Goal: Find contact information: Find specific fact

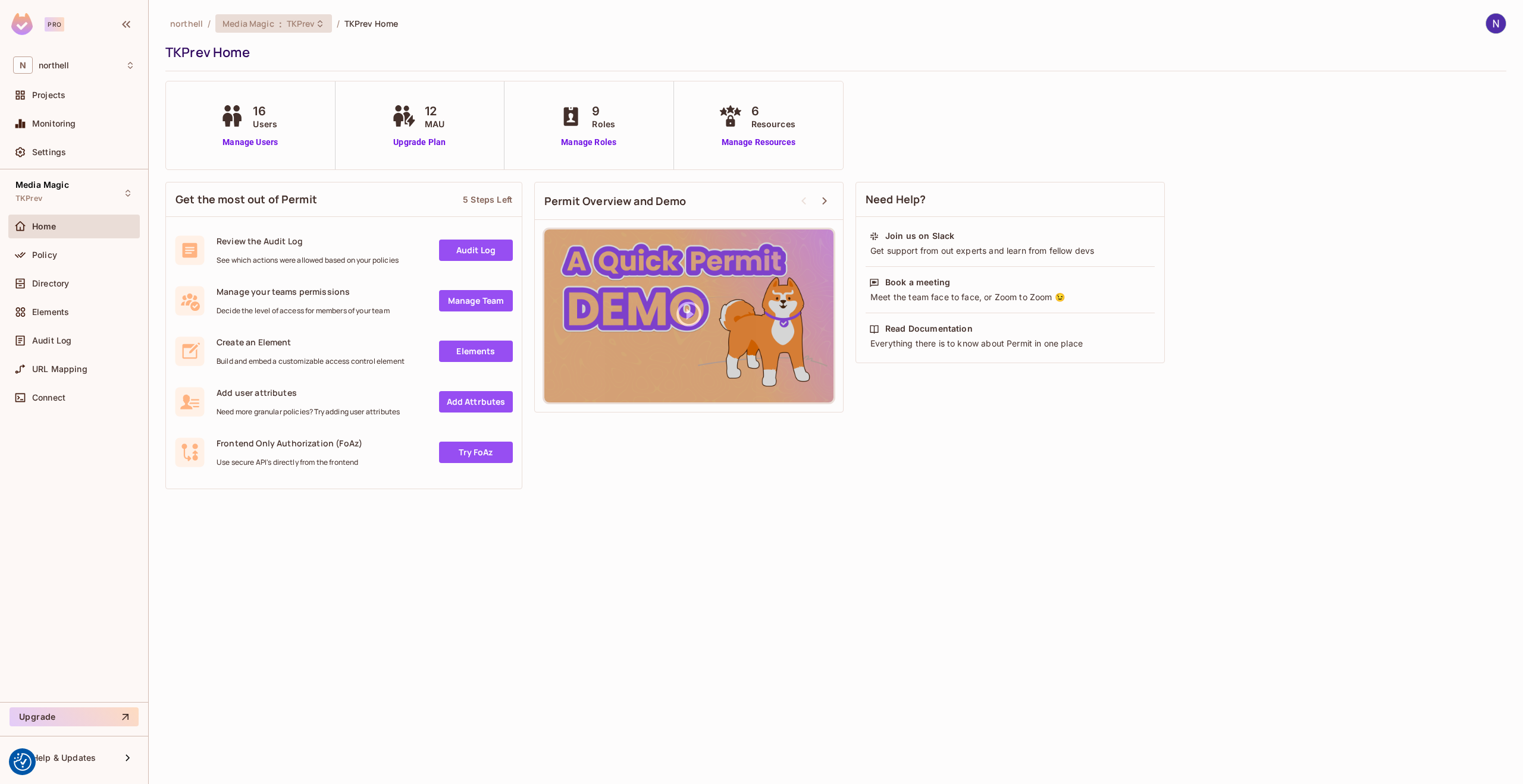
click at [311, 23] on span "TKPrev" at bounding box center [301, 23] width 29 height 12
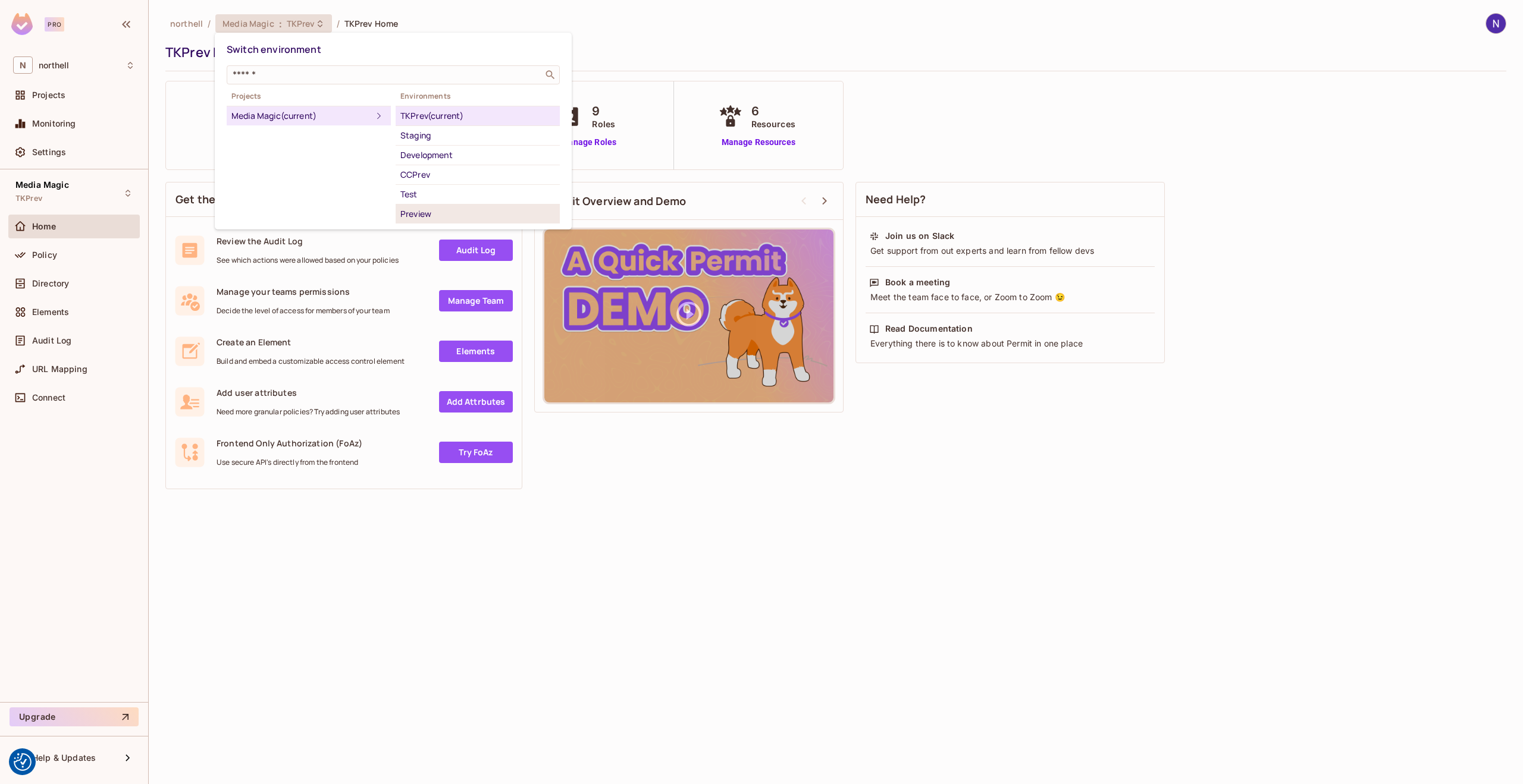
click at [413, 213] on div "Preview" at bounding box center [478, 214] width 155 height 14
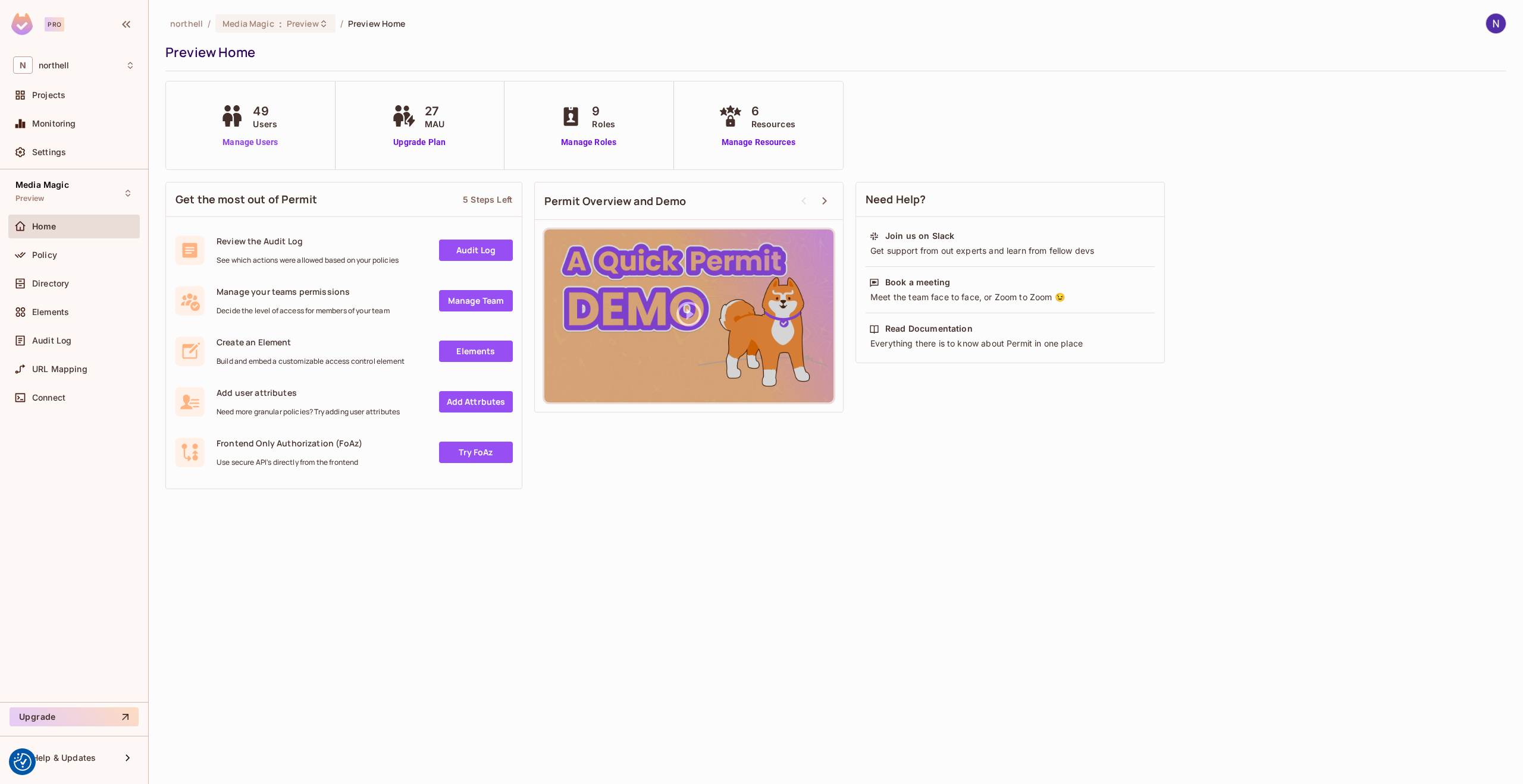
click at [248, 142] on link "Manage Users" at bounding box center [250, 142] width 66 height 12
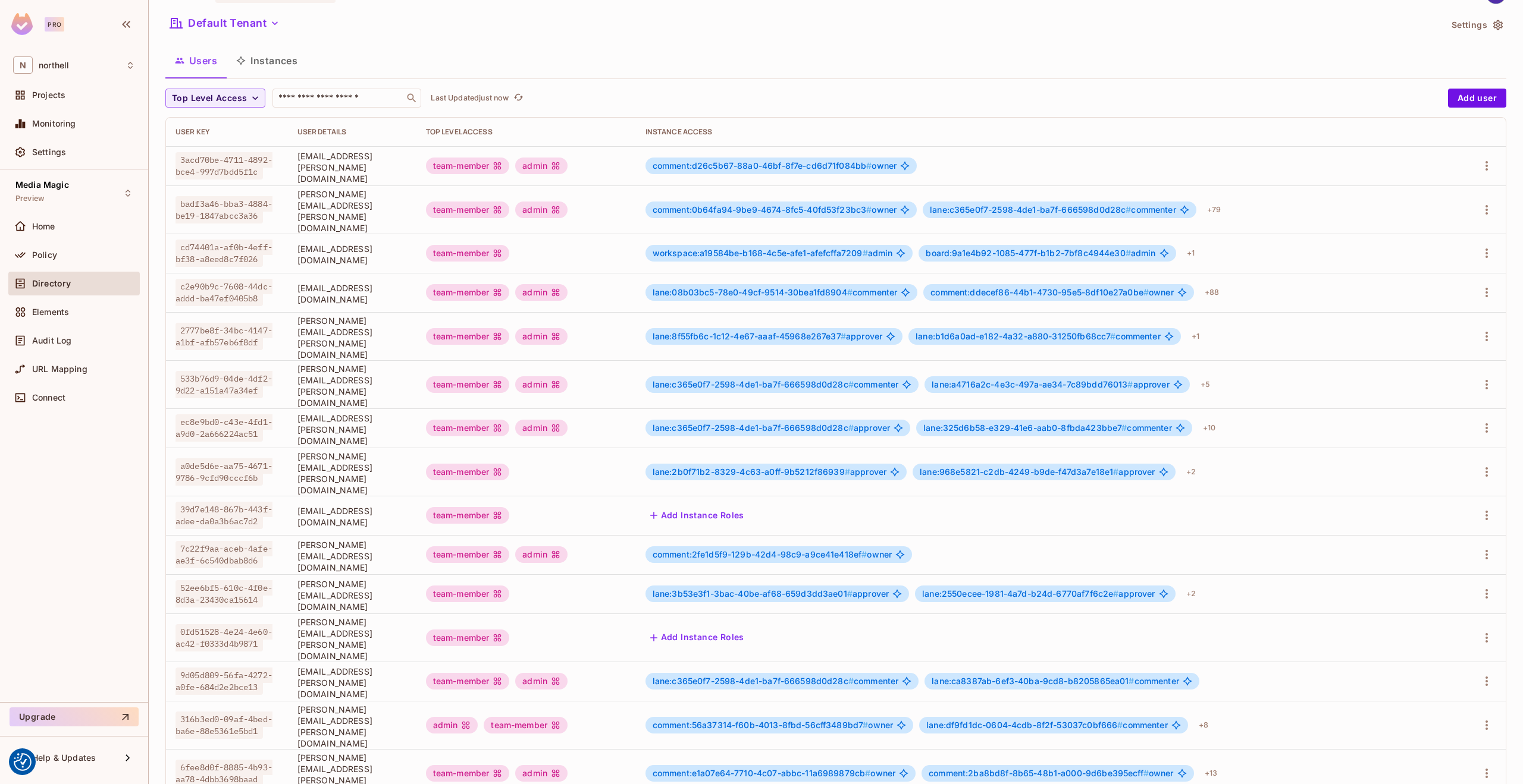
scroll to position [45, 0]
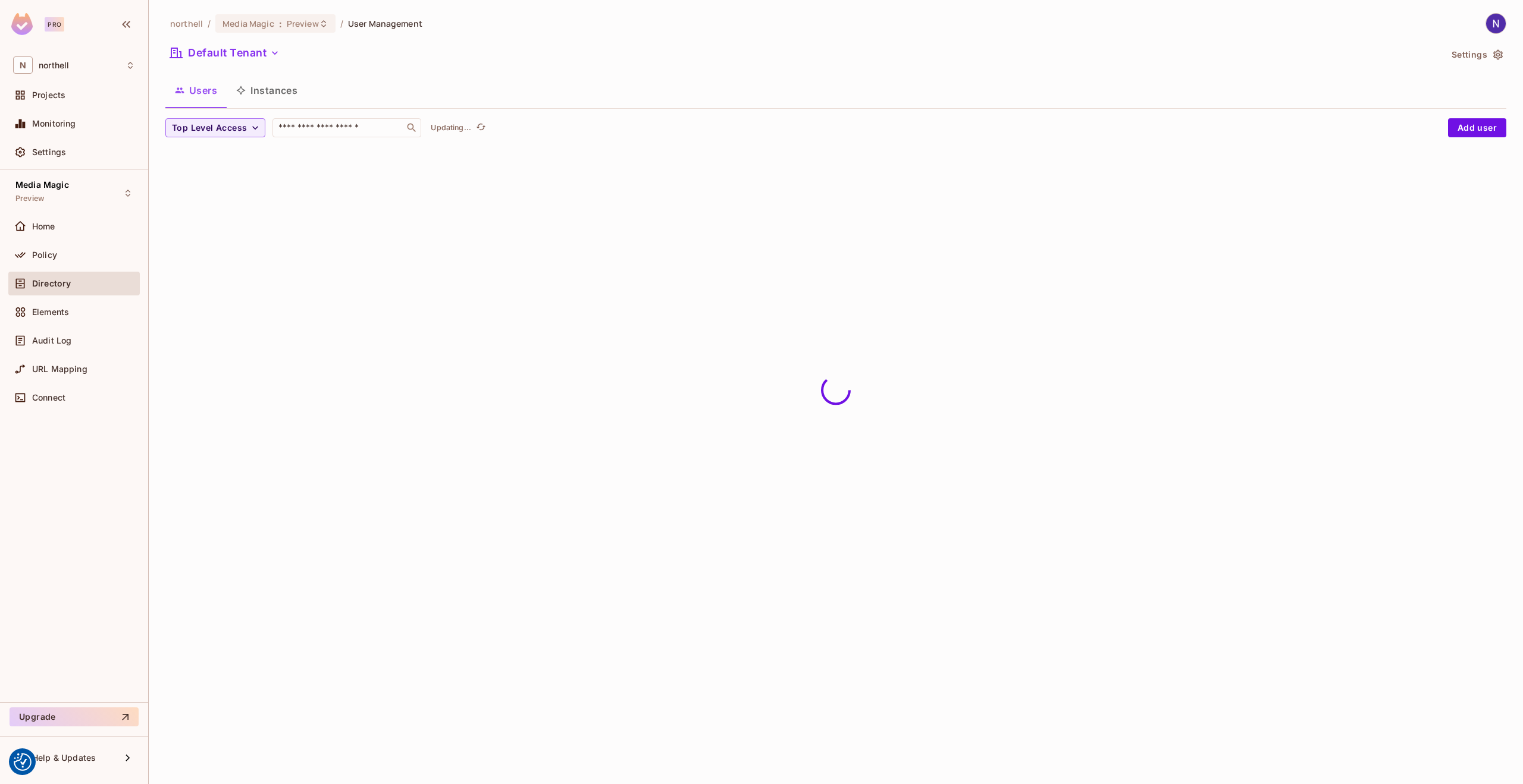
scroll to position [0, 0]
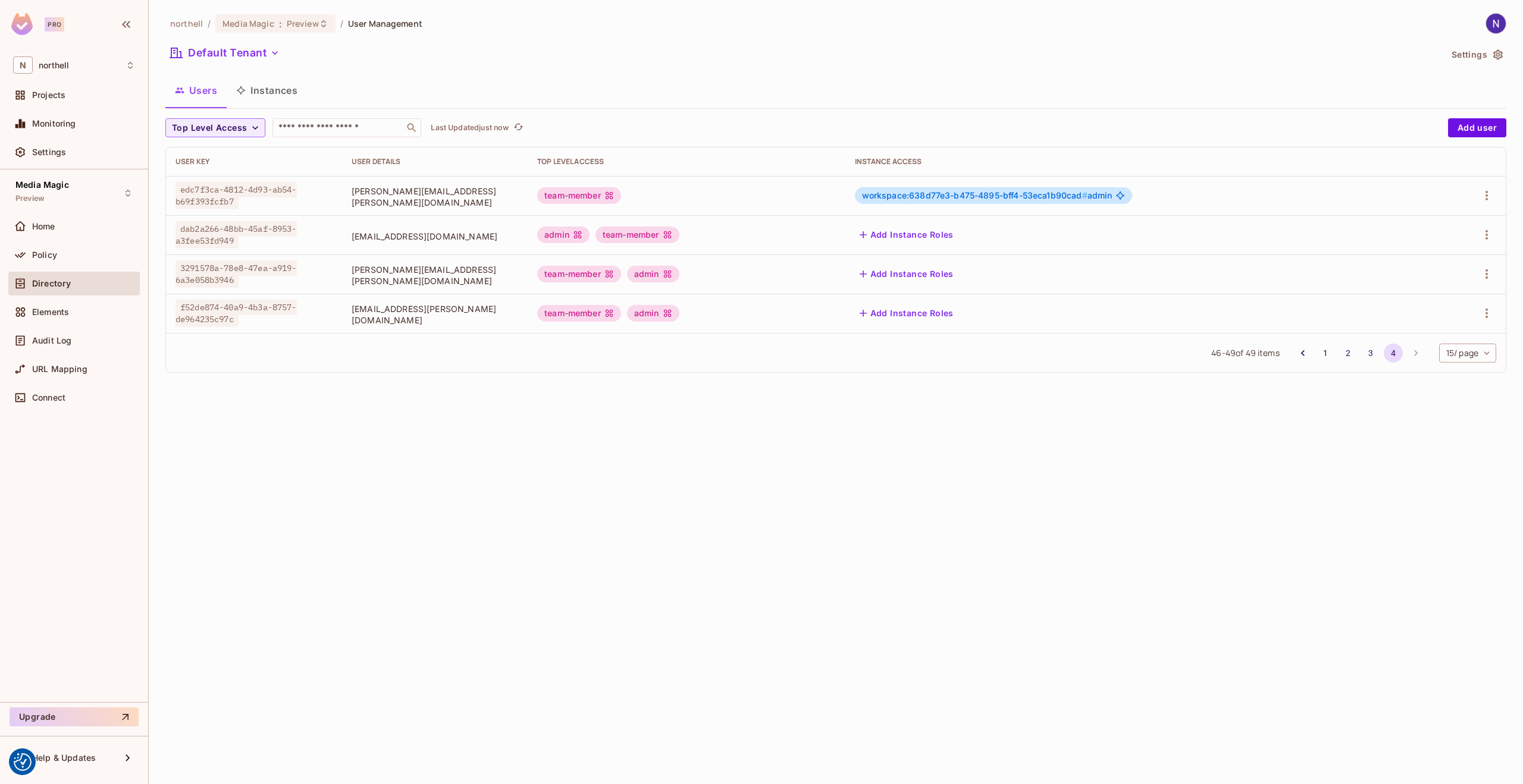
click at [1364, 348] on button "3" at bounding box center [1371, 353] width 19 height 19
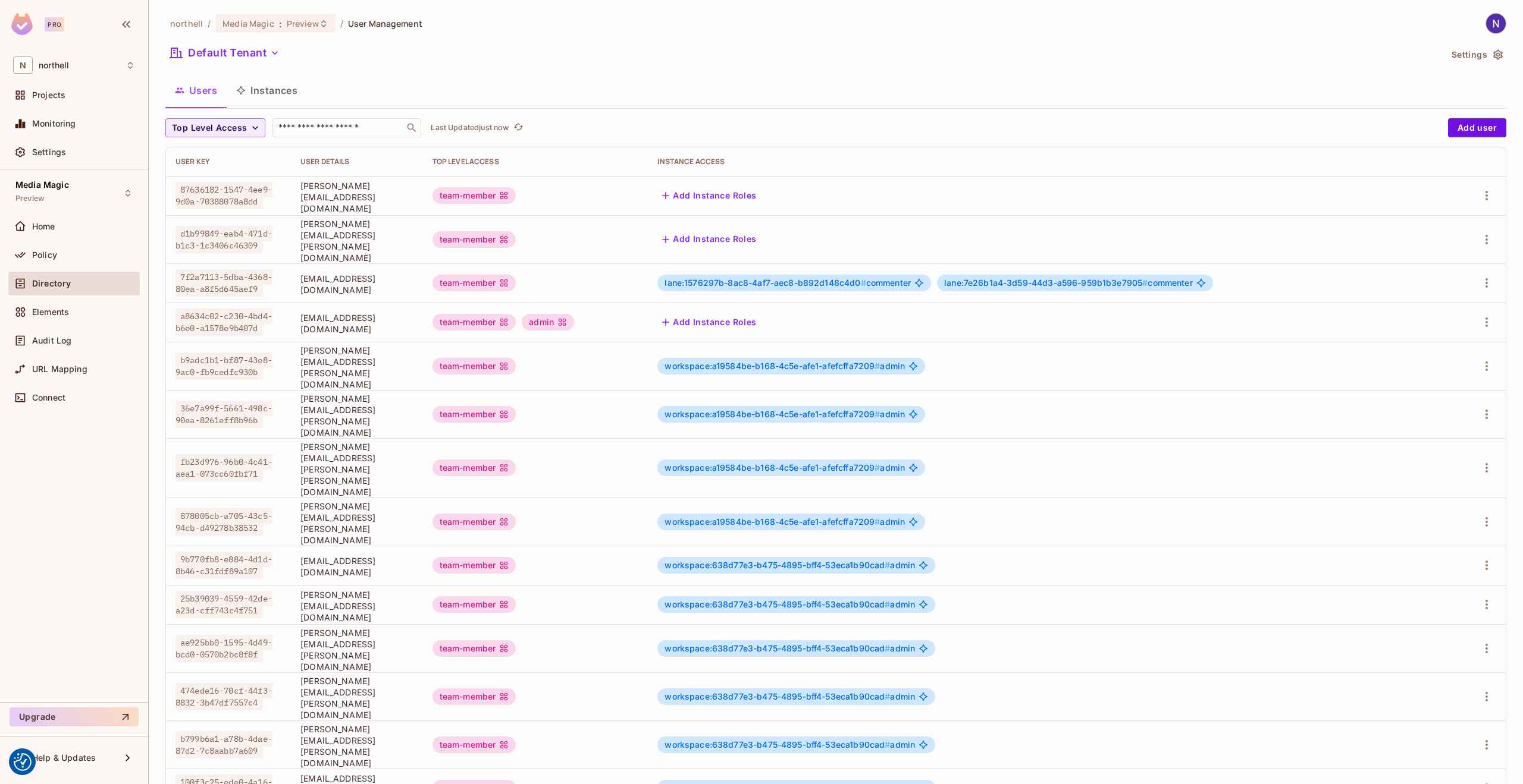
scroll to position [45, 0]
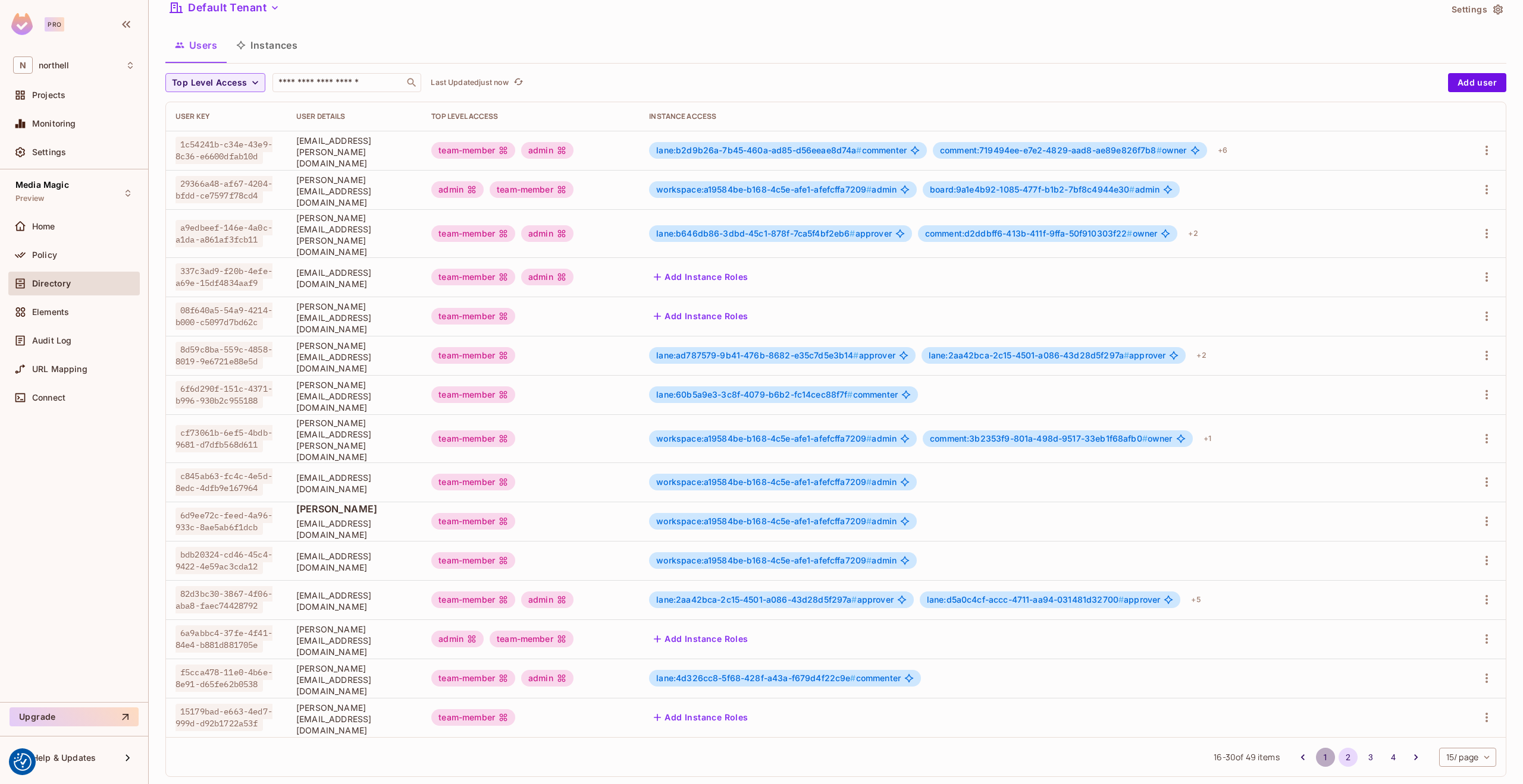
click at [1316, 748] on button "1" at bounding box center [1325, 757] width 19 height 19
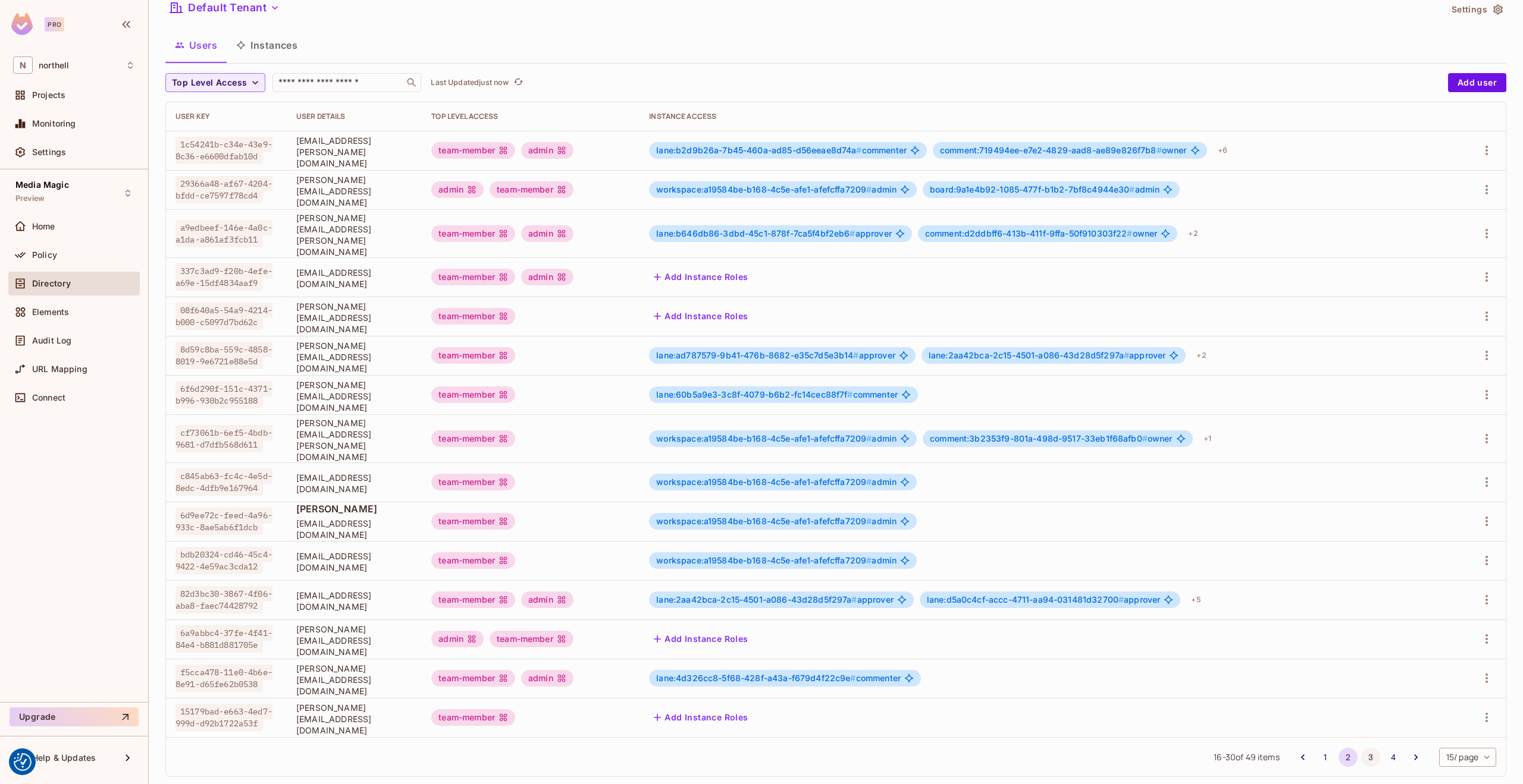
click at [1363, 748] on button "3" at bounding box center [1371, 757] width 19 height 19
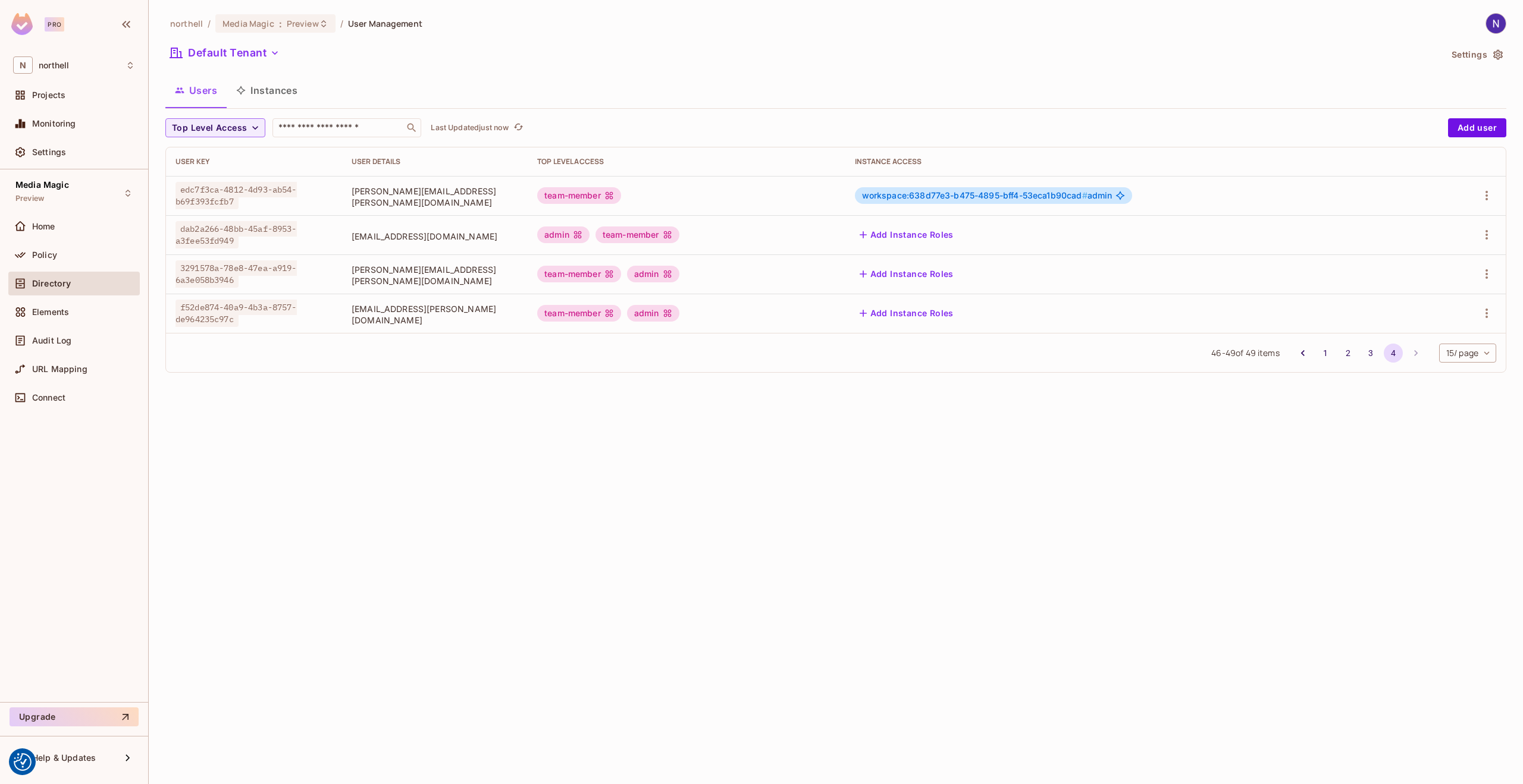
drag, startPoint x: 334, startPoint y: 237, endPoint x: 499, endPoint y: 233, distance: 165.0
click at [499, 233] on td "testaccount.gamma@northell.com" at bounding box center [435, 234] width 186 height 39
copy span "testaccount.gamma@northell.com"
drag, startPoint x: 181, startPoint y: 230, endPoint x: 248, endPoint y: 235, distance: 67.2
click at [248, 235] on span "dab2a266-48bb-45af-8953-a3fee53fd949" at bounding box center [236, 234] width 121 height 27
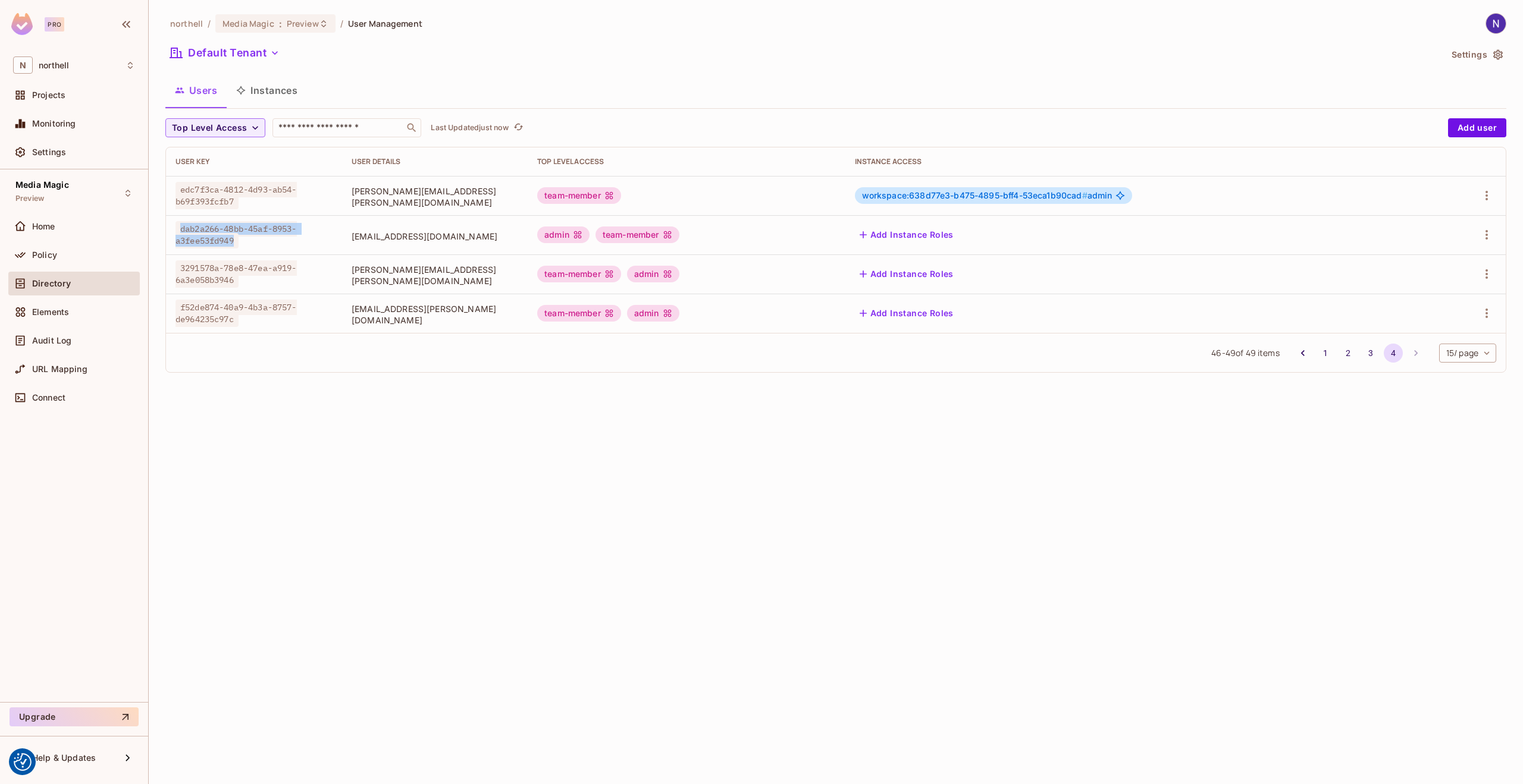
copy span "dab2a266-48bb-45af-8953-a3fee53fd949"
click at [1367, 348] on button "3" at bounding box center [1371, 353] width 19 height 19
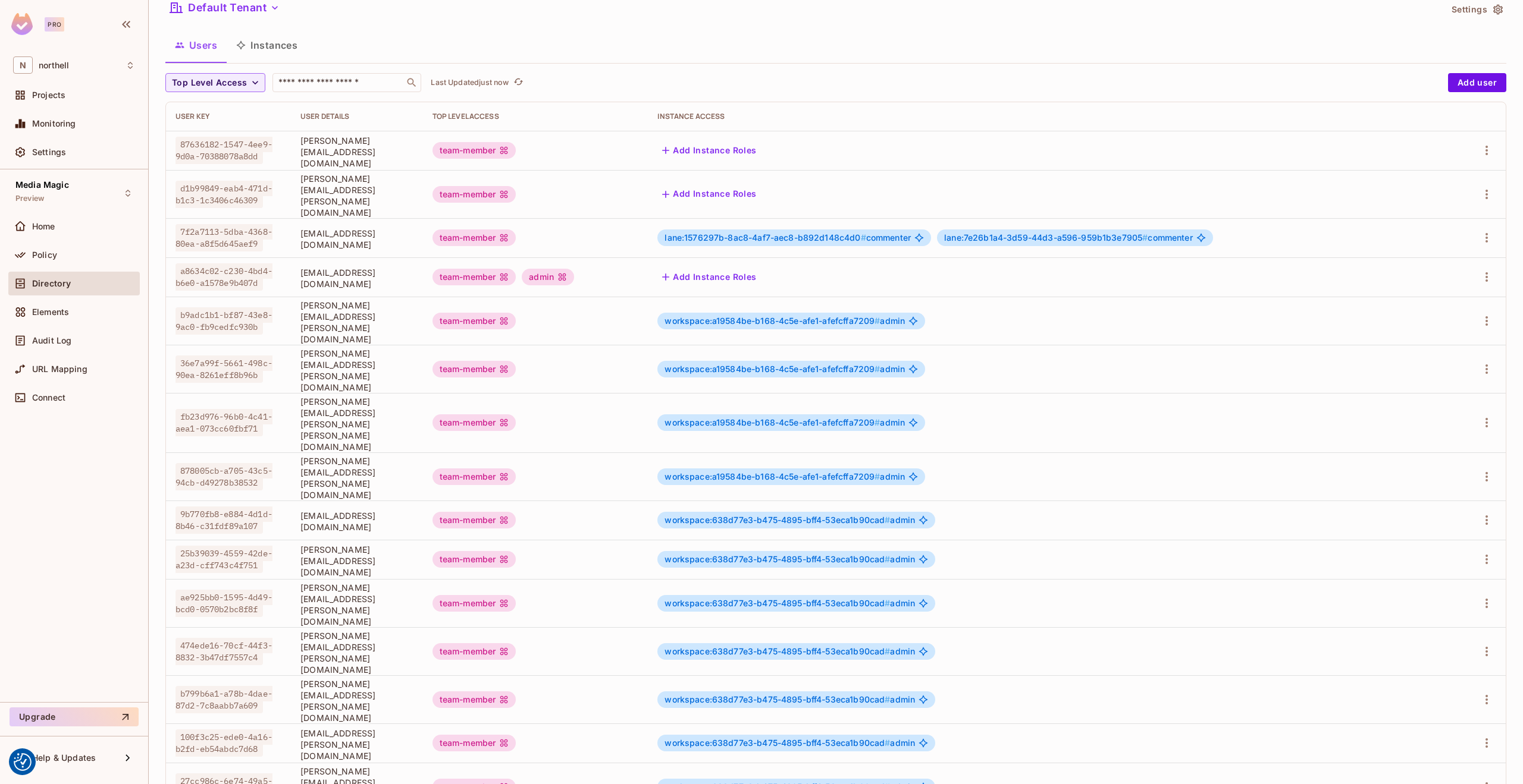
scroll to position [45, 0]
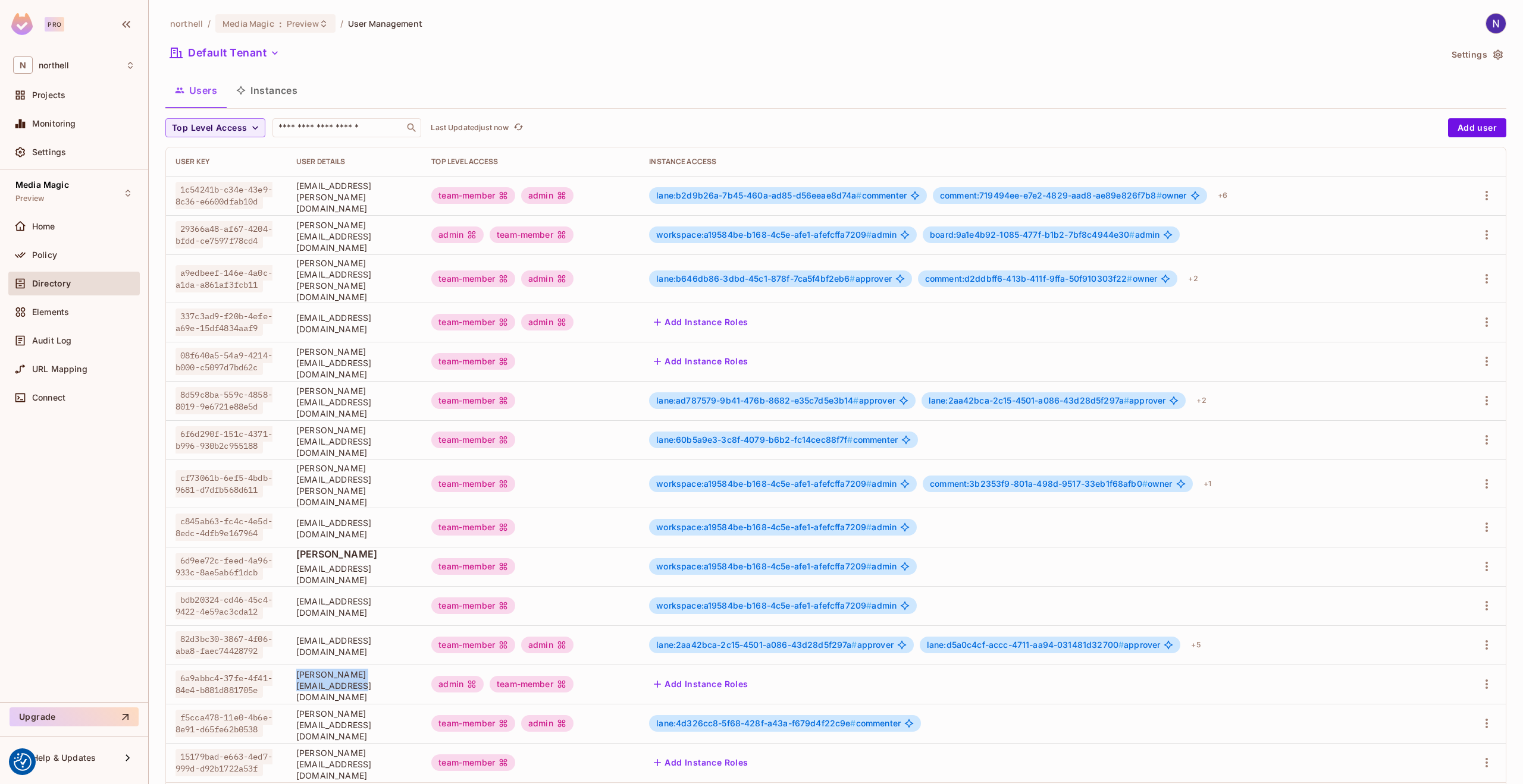
drag, startPoint x: 288, startPoint y: 668, endPoint x: 408, endPoint y: 668, distance: 120.0
click at [408, 669] on span "nigel.charlton@northell.com" at bounding box center [354, 686] width 116 height 34
copy span "nigel.charlton@northell.com"
drag, startPoint x: 179, startPoint y: 655, endPoint x: 239, endPoint y: 673, distance: 62.6
click at [239, 673] on span "6a9abbc4-37fe-4f41-84e4-b881d881705e" at bounding box center [224, 683] width 97 height 27
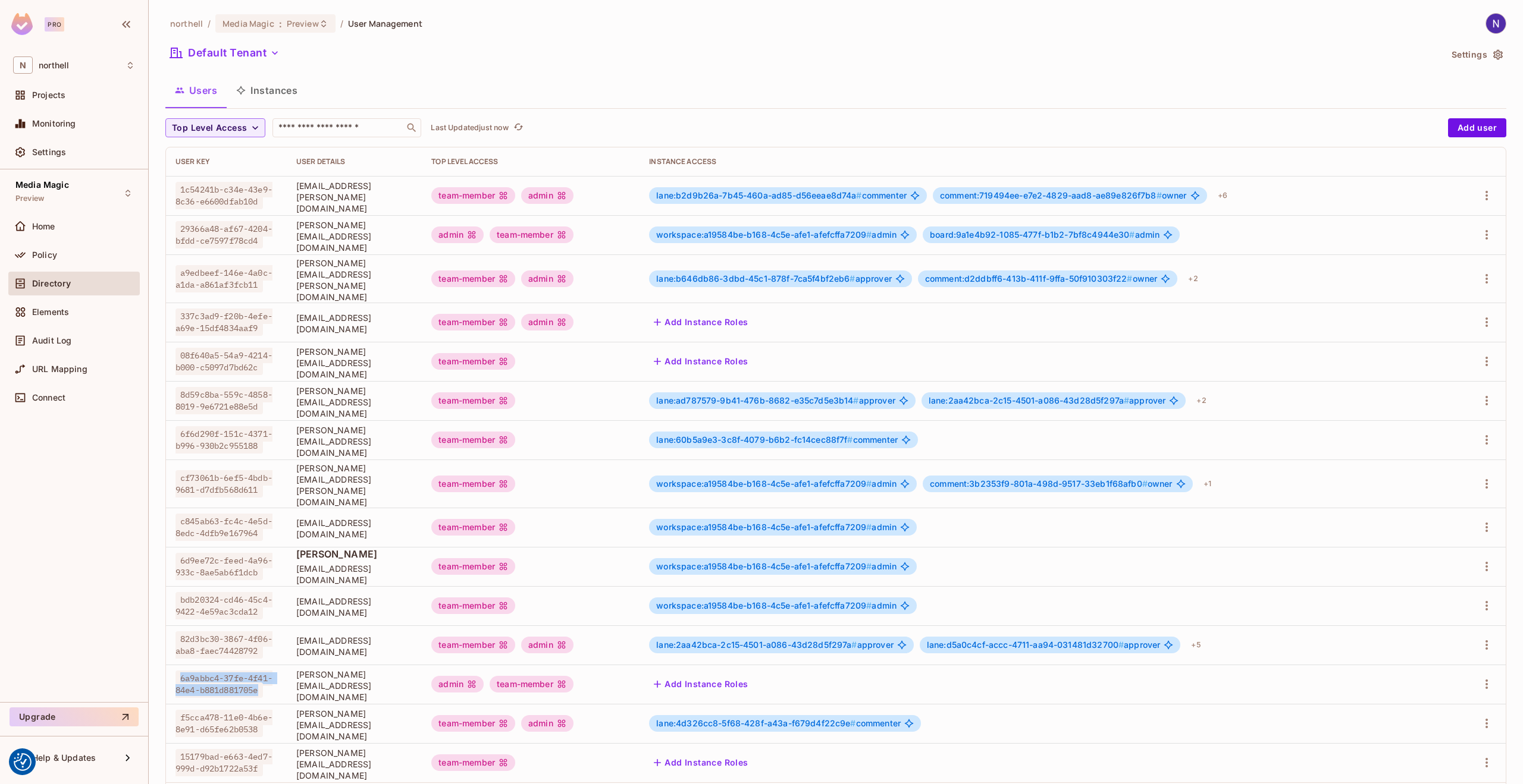
copy span "6a9abbc4-37fe-4f41-84e4-b881d881705e"
click at [319, 25] on icon at bounding box center [323, 24] width 9 height 9
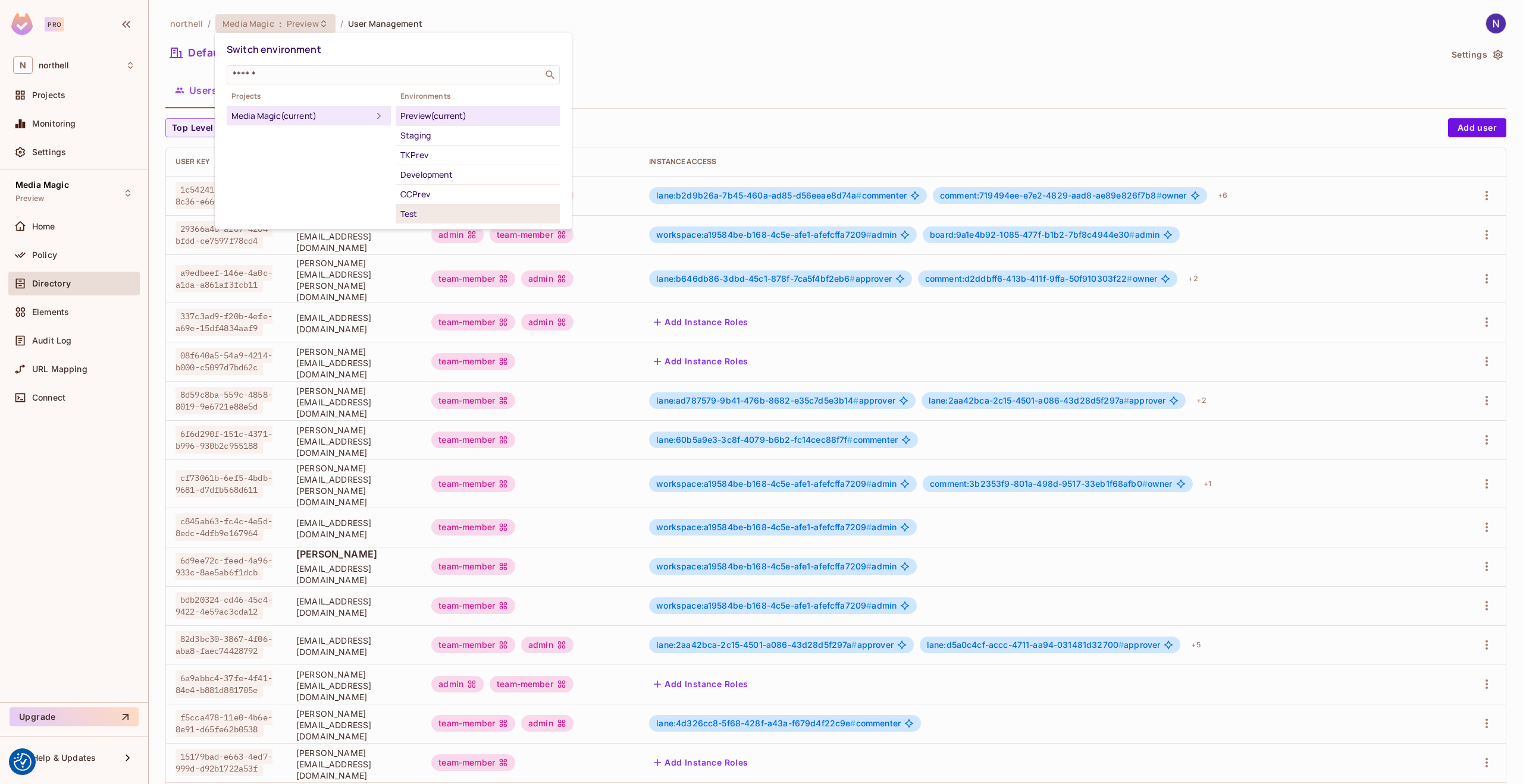
click at [411, 213] on div "Test" at bounding box center [478, 214] width 155 height 14
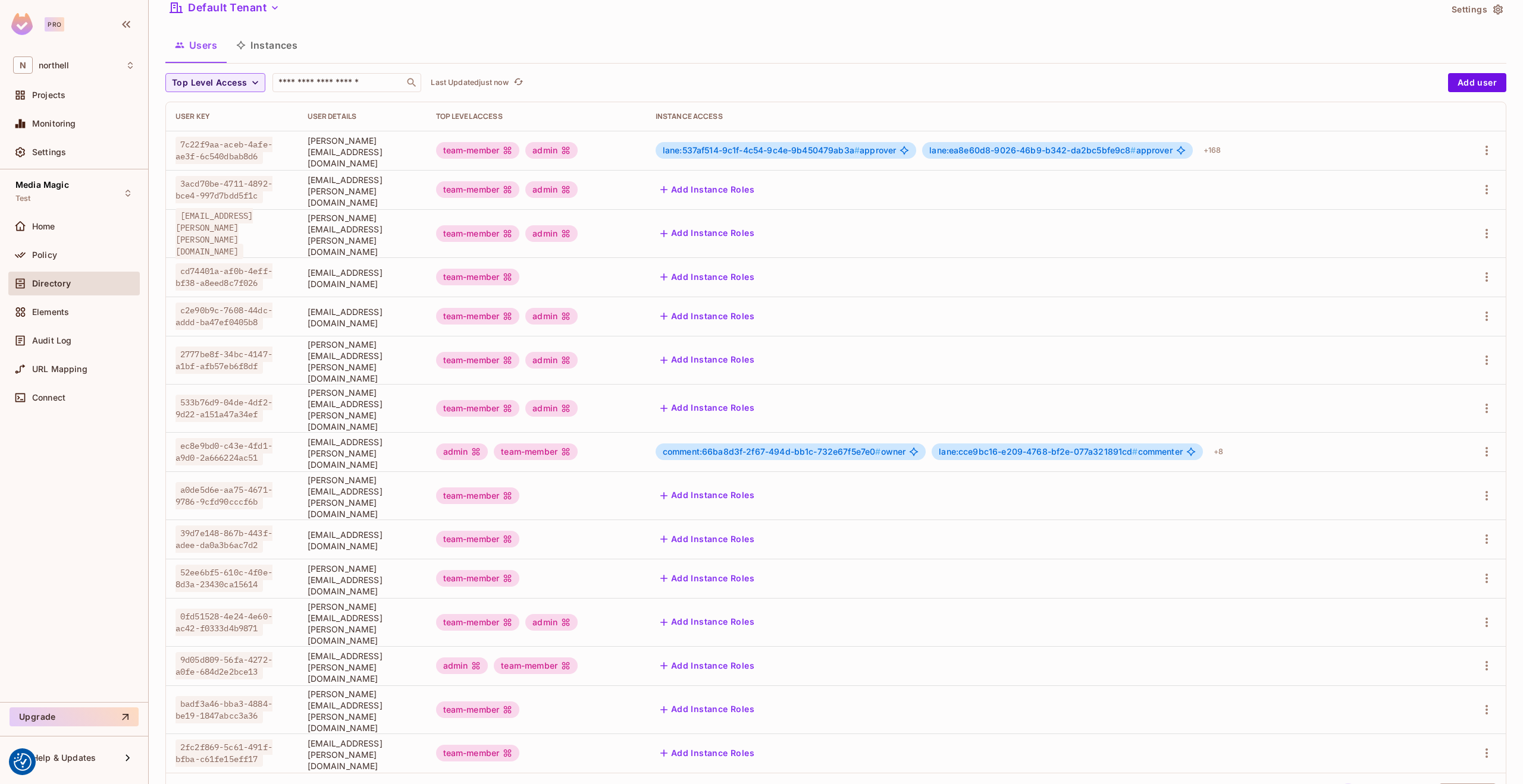
scroll to position [45, 0]
click at [1361, 784] on button "2" at bounding box center [1371, 793] width 19 height 19
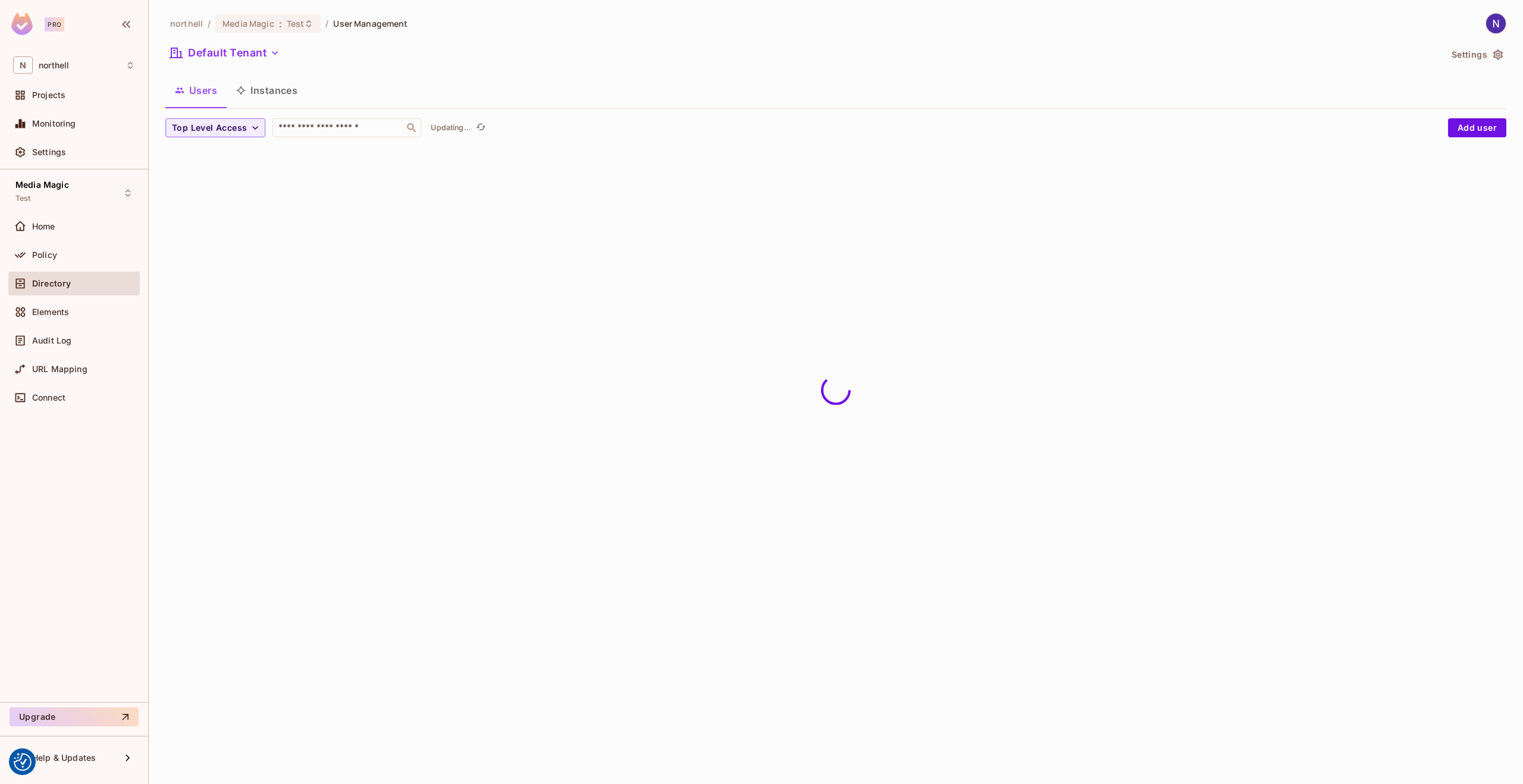
scroll to position [0, 0]
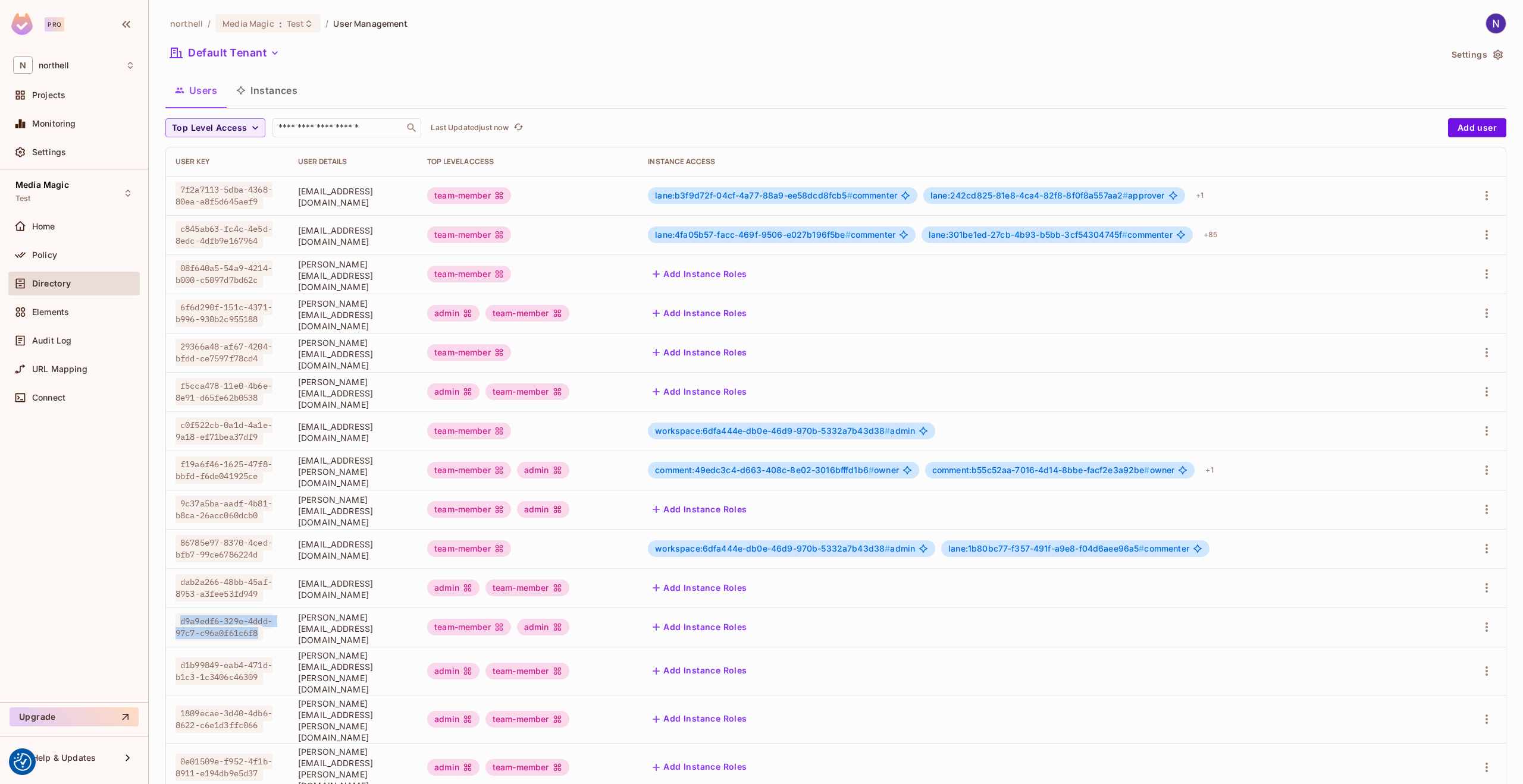
drag, startPoint x: 180, startPoint y: 616, endPoint x: 245, endPoint y: 637, distance: 68.3
click at [245, 637] on div "d9a9edf6-329e-4ddd-97c7-c96a0f61c6f8" at bounding box center [227, 627] width 104 height 24
copy span "d9a9edf6-329e-4ddd-97c7-c96a0f61c6f8"
drag, startPoint x: 290, startPoint y: 629, endPoint x: 418, endPoint y: 627, distance: 128.0
click at [408, 627] on span "nigel.charlton@northell.com" at bounding box center [353, 629] width 110 height 34
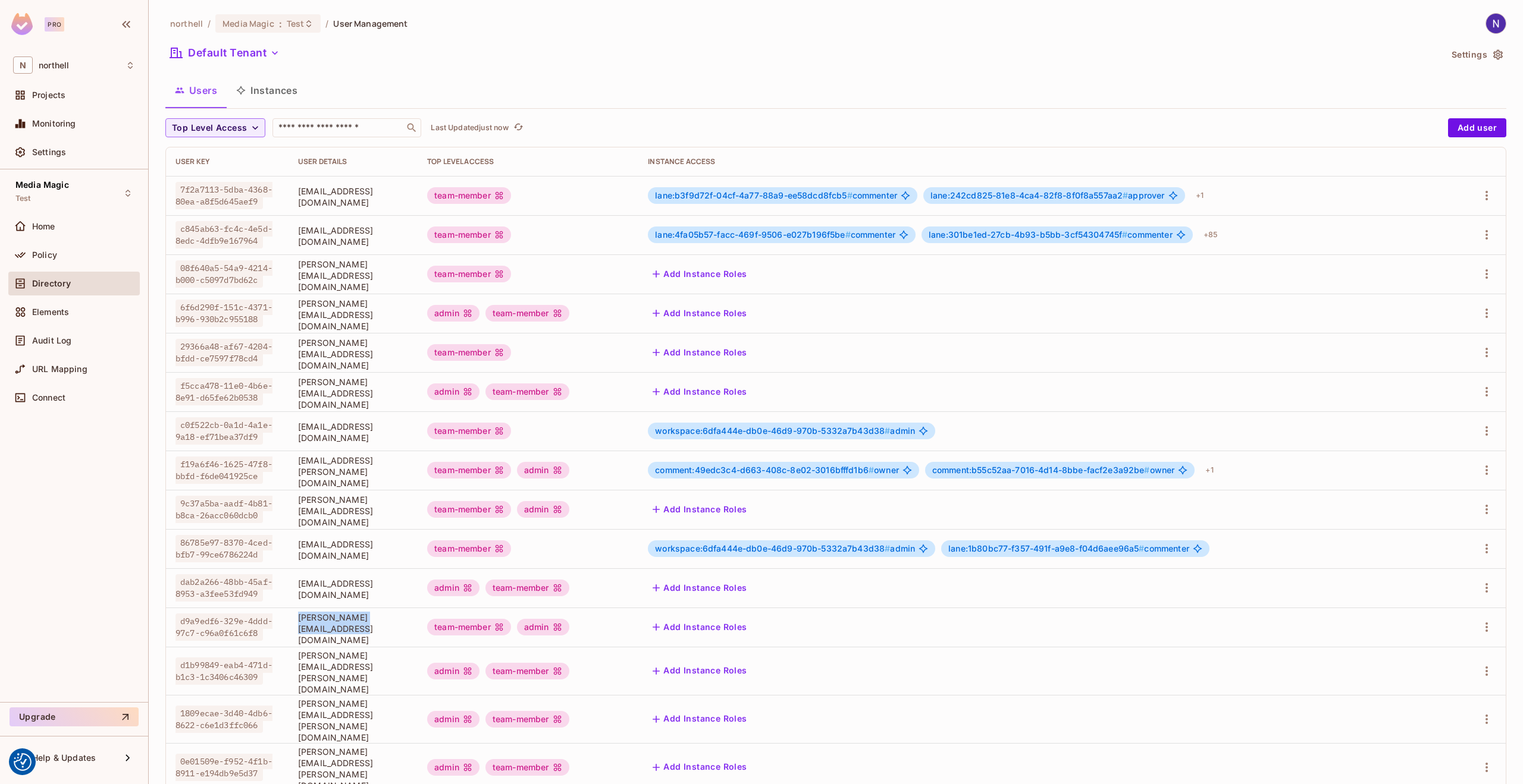
copy span "nigel.charlton@northell.com"
drag, startPoint x: 290, startPoint y: 588, endPoint x: 446, endPoint y: 585, distance: 156.0
click at [408, 585] on span "testaccount.gamma@northell.com" at bounding box center [353, 589] width 110 height 22
copy span "testaccount.gamma@northell.com"
drag, startPoint x: 179, startPoint y: 576, endPoint x: 247, endPoint y: 595, distance: 70.6
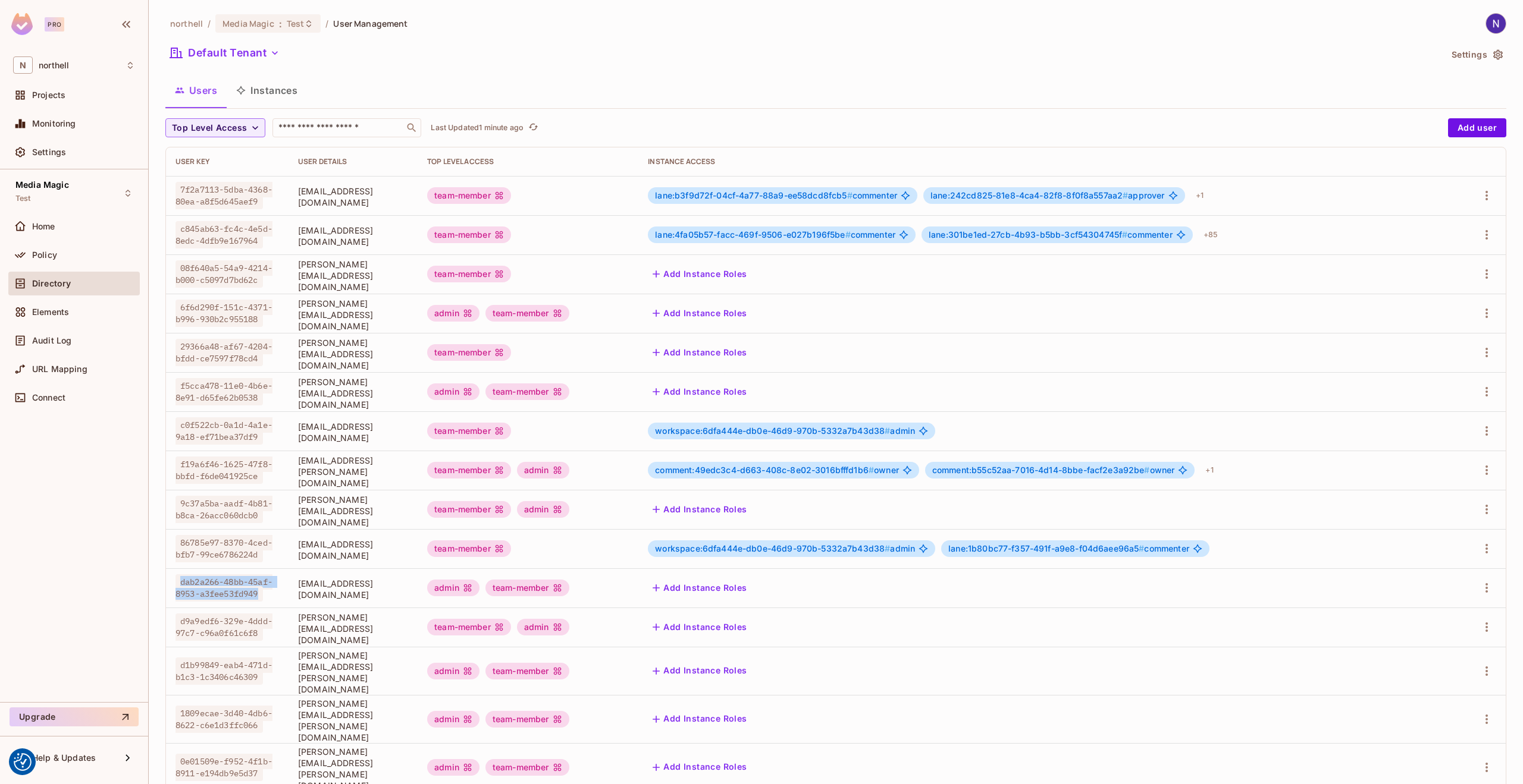
click at [247, 595] on div "dab2a266-48bb-45af-8953-a3fee53fd949" at bounding box center [227, 588] width 104 height 24
copy span "dab2a266-48bb-45af-8953-a3fee53fd949"
click at [296, 22] on span "Test" at bounding box center [295, 23] width 18 height 12
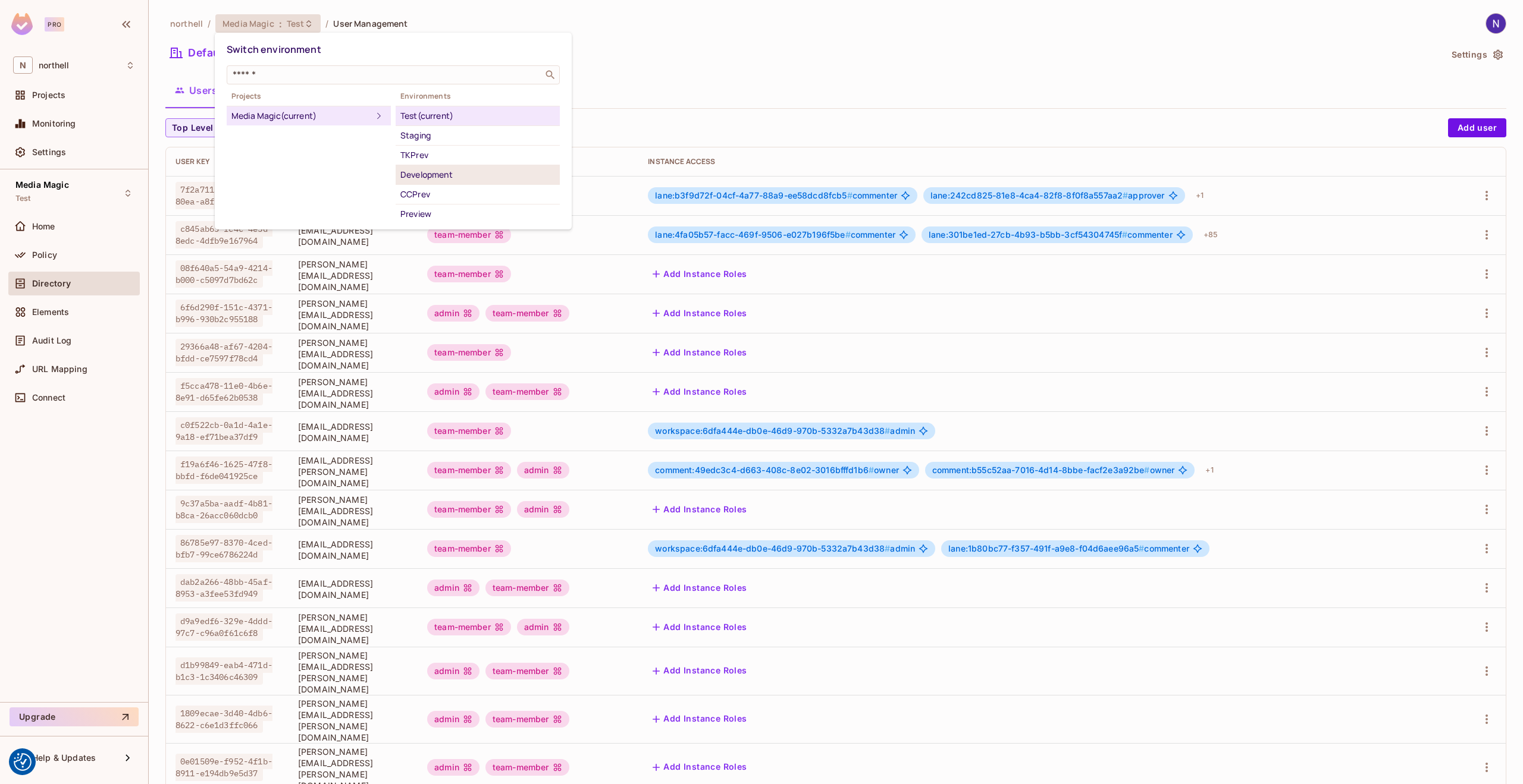
click at [416, 173] on div "Development" at bounding box center [478, 175] width 155 height 14
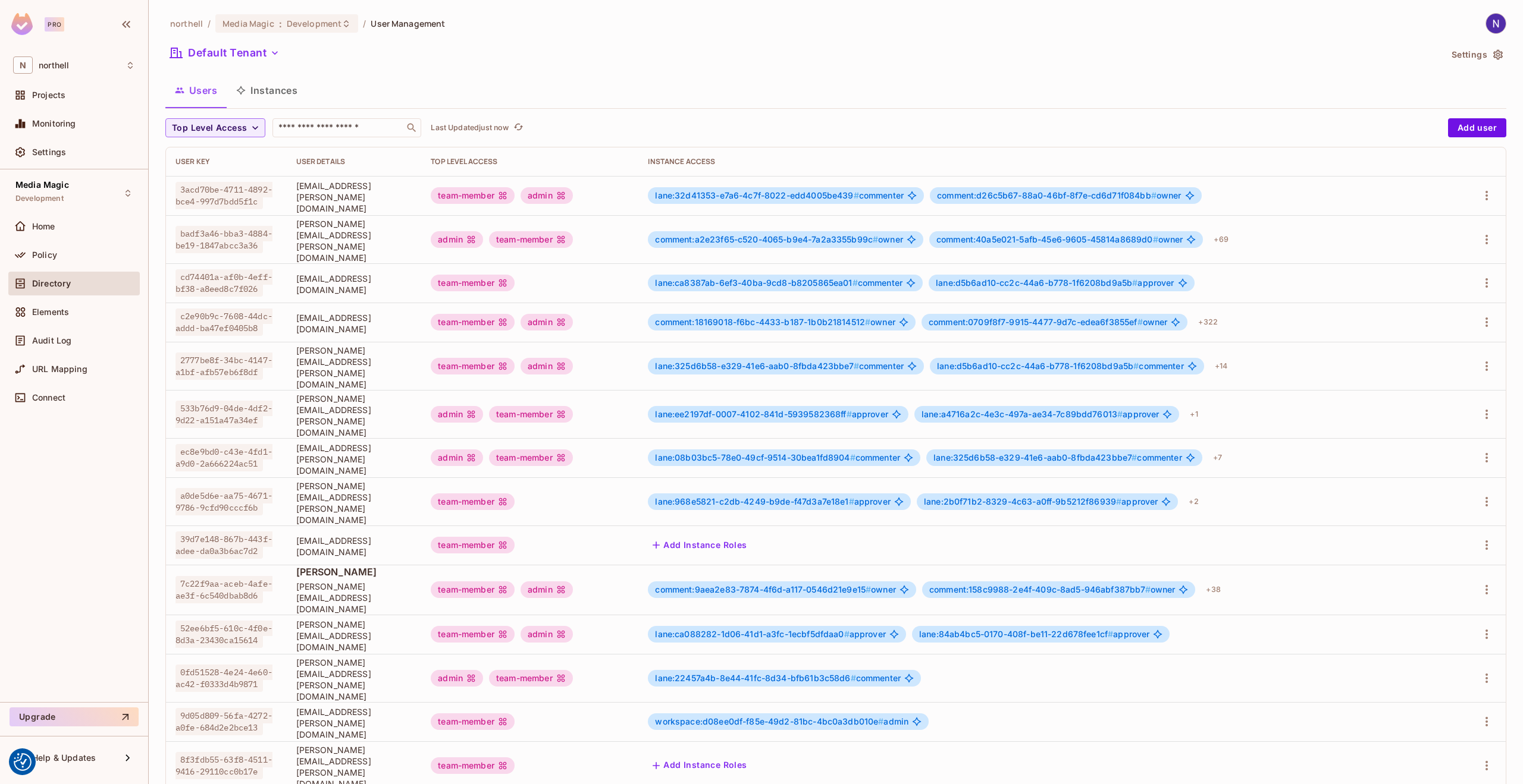
scroll to position [45, 0]
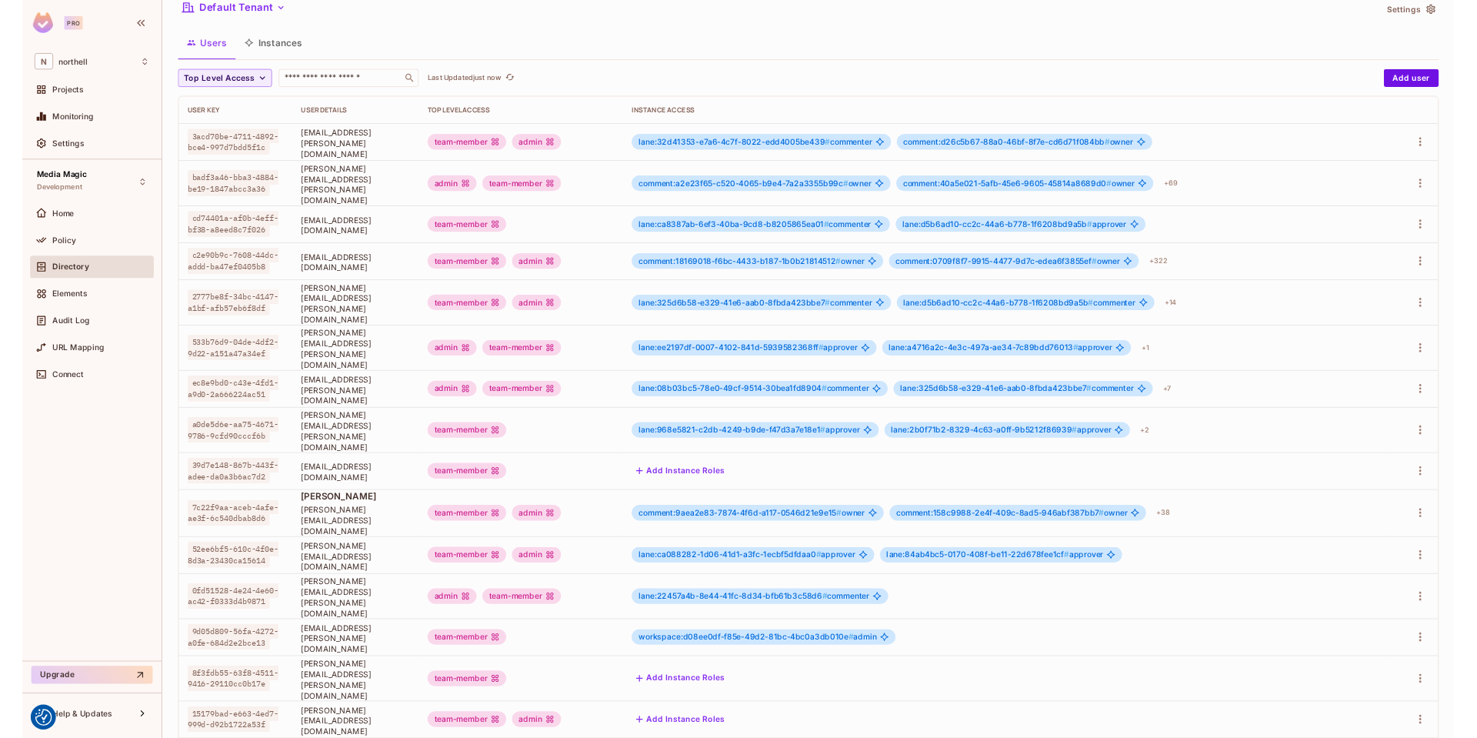
scroll to position [0, 0]
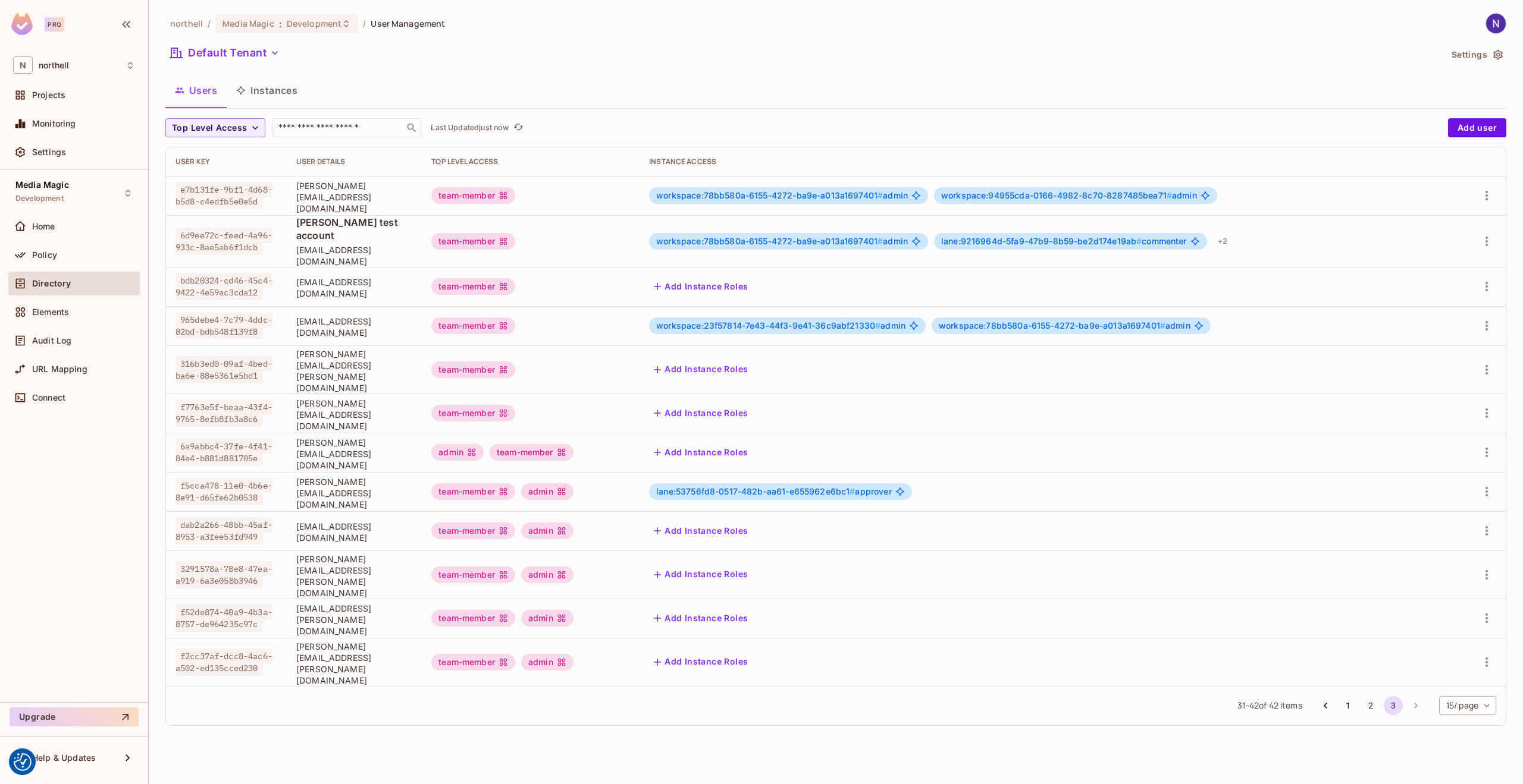
drag, startPoint x: 289, startPoint y: 509, endPoint x: 426, endPoint y: 510, distance: 137.0
click at [412, 521] on span "testaccount.gamma@northell.com" at bounding box center [354, 532] width 116 height 22
copy span "testaccount.gamma@northell.com"
drag, startPoint x: 181, startPoint y: 499, endPoint x: 238, endPoint y: 516, distance: 59.5
click at [238, 517] on span "dab2a266-48bb-45af-8953-a3fee53fd949" at bounding box center [224, 530] width 97 height 27
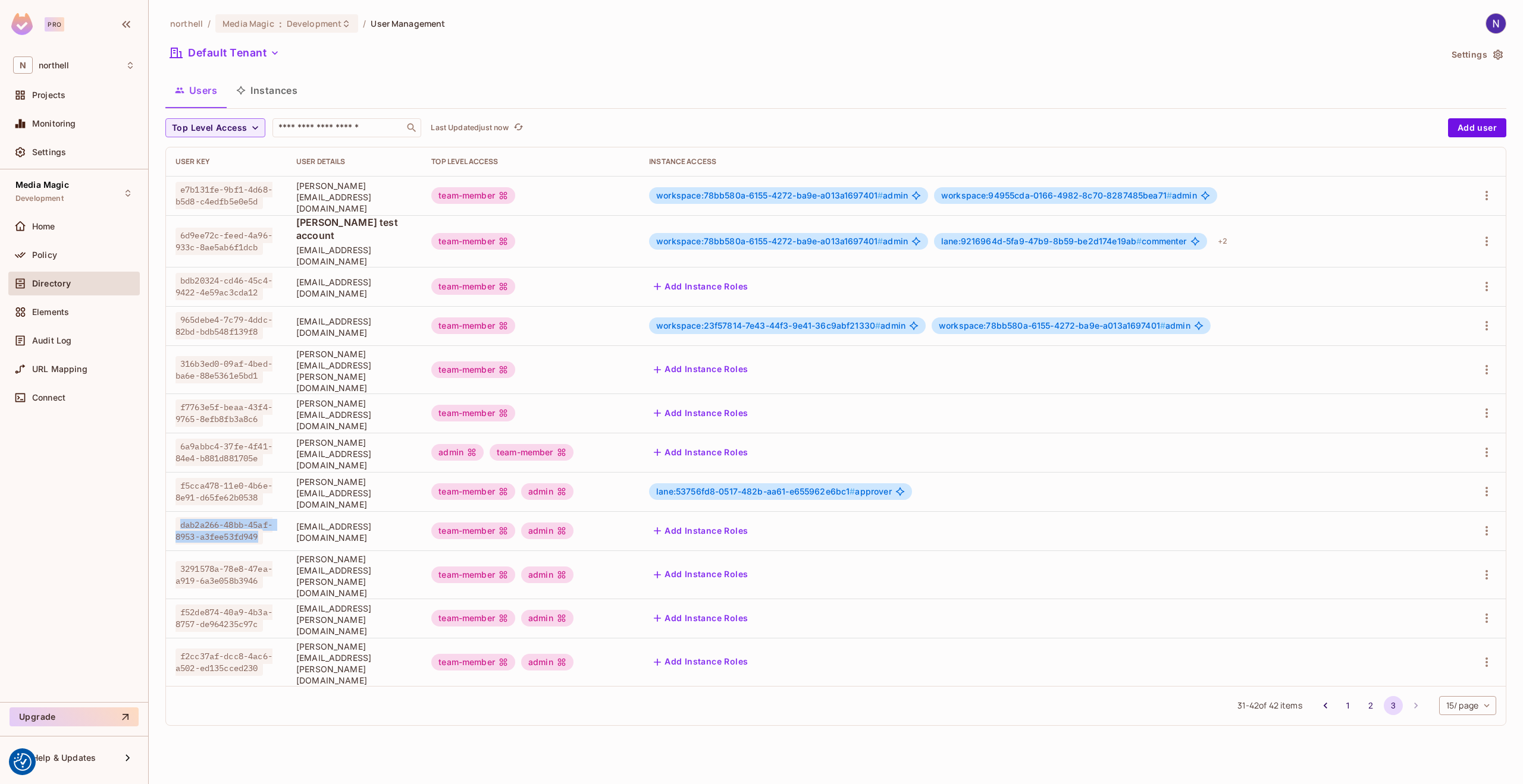
copy span "dab2a266-48bb-45af-8953-a3fee53fd949"
drag, startPoint x: 288, startPoint y: 431, endPoint x: 423, endPoint y: 431, distance: 135.0
click at [422, 433] on td "nigel.charlton@northell.com" at bounding box center [354, 452] width 135 height 39
drag, startPoint x: 179, startPoint y: 421, endPoint x: 240, endPoint y: 441, distance: 64.2
click at [240, 441] on span "6a9abbc4-37fe-4f41-84e4-b881d881705e" at bounding box center [224, 452] width 97 height 27
